Goal: Task Accomplishment & Management: Manage account settings

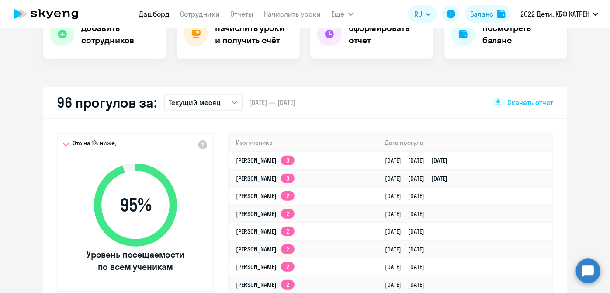
scroll to position [164, 0]
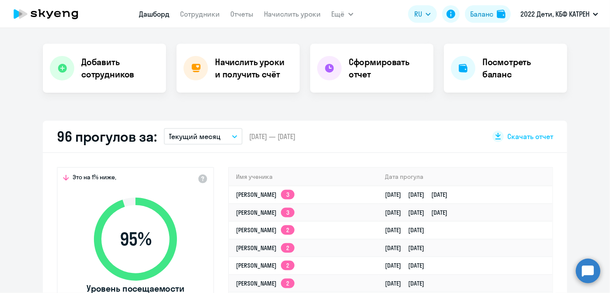
select select "30"
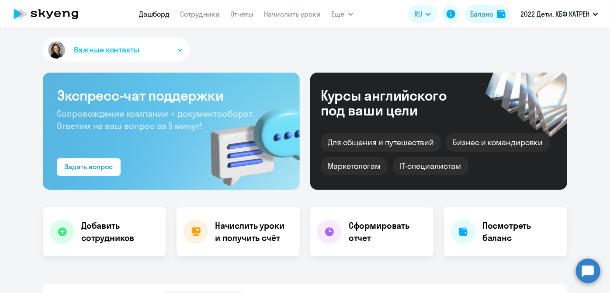
scroll to position [0, 0]
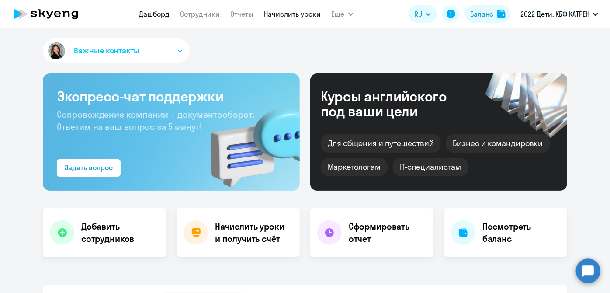
click at [279, 10] on link "Начислить уроки" at bounding box center [292, 14] width 57 height 9
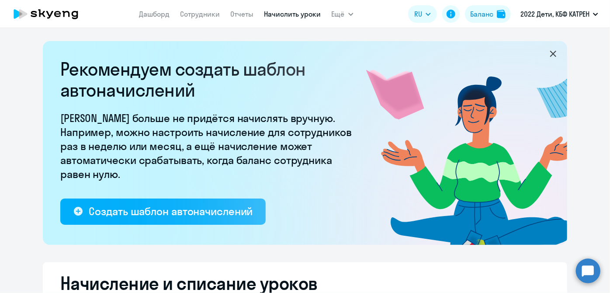
select select "10"
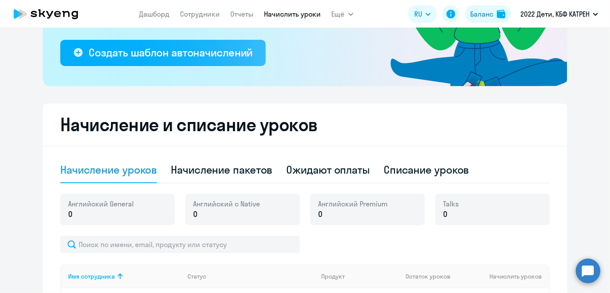
scroll to position [198, 0]
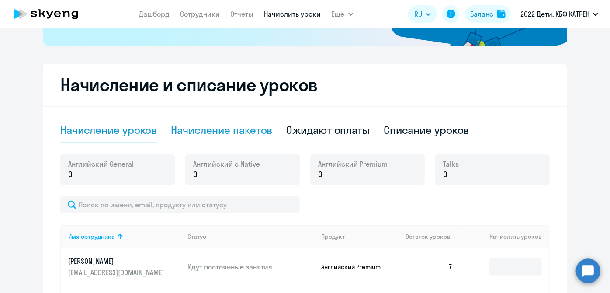
click at [202, 133] on div "Начисление пакетов" at bounding box center [221, 130] width 101 height 14
select select "10"
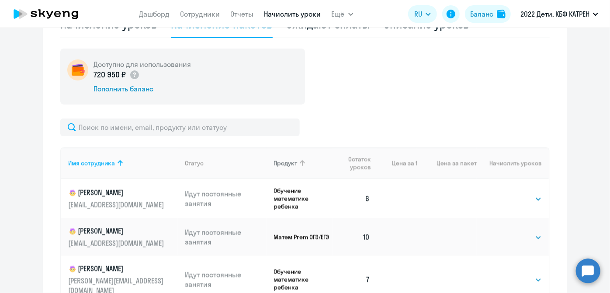
scroll to position [317, 0]
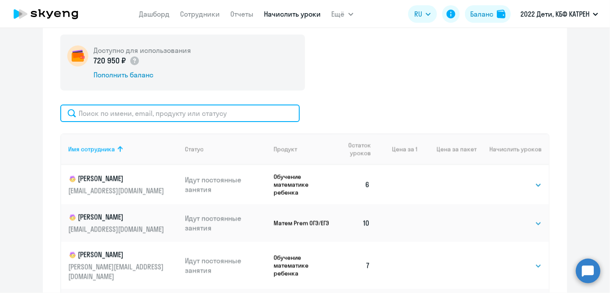
click at [133, 111] on input "text" at bounding box center [179, 112] width 239 height 17
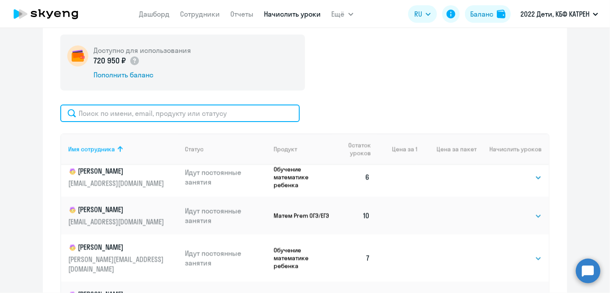
scroll to position [0, 0]
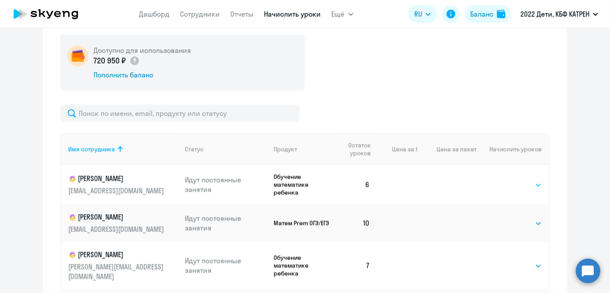
click at [530, 184] on select "Выбрать 4 8 16 32 64 128" at bounding box center [524, 184] width 36 height 10
select select "8"
click at [506, 179] on select "Выбрать 4 8 16 32 64 128" at bounding box center [524, 184] width 36 height 10
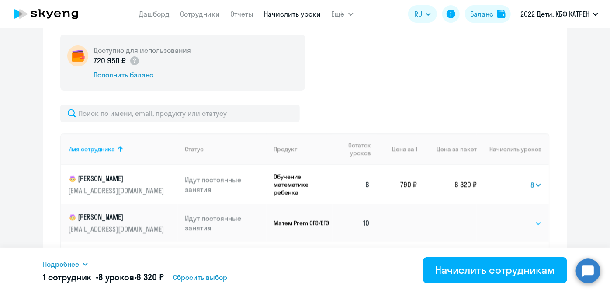
drag, startPoint x: 528, startPoint y: 221, endPoint x: 524, endPoint y: 225, distance: 4.9
click at [528, 221] on select "Выбрать 4 8 16 32 64 128" at bounding box center [524, 223] width 36 height 10
select select "8"
click at [506, 218] on select "Выбрать 4 8 16 32 64 128" at bounding box center [524, 223] width 36 height 10
